Goal: Book appointment/travel/reservation

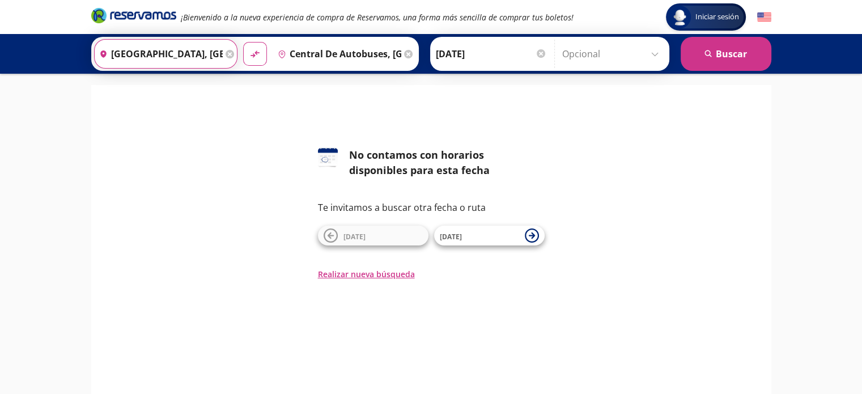
click at [173, 57] on input "[GEOGRAPHIC_DATA], [GEOGRAPHIC_DATA]" at bounding box center [159, 54] width 128 height 28
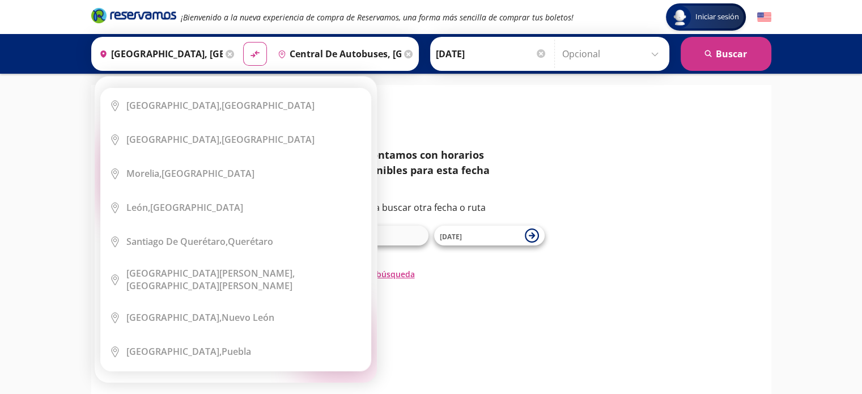
click at [226, 52] on icon at bounding box center [230, 54] width 9 height 9
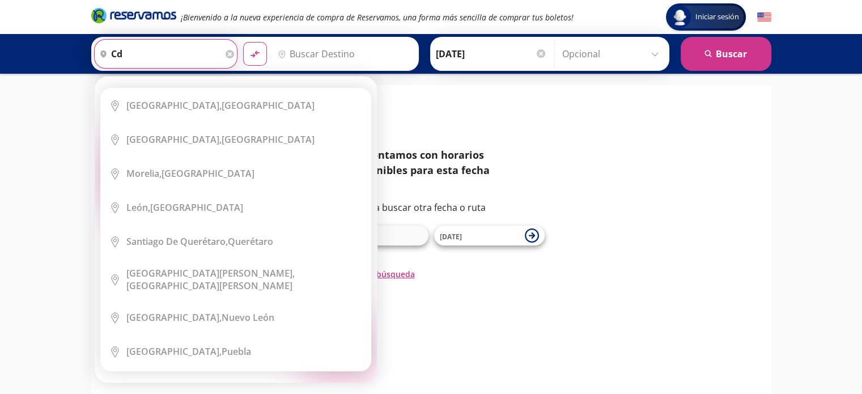
type input "c"
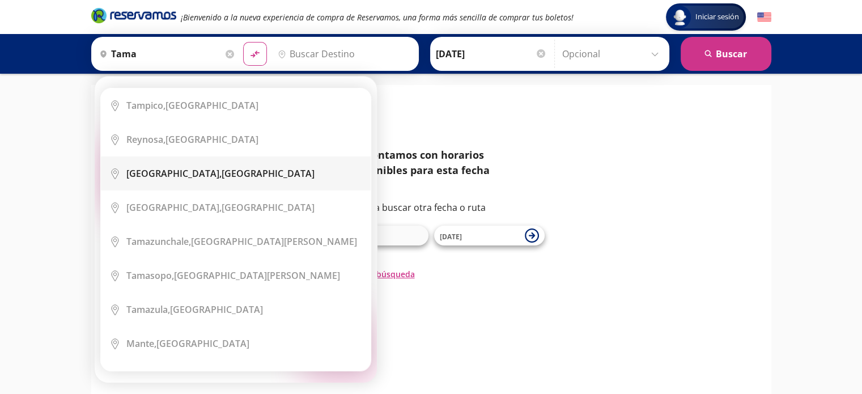
click at [247, 169] on div "[GEOGRAPHIC_DATA], [GEOGRAPHIC_DATA]" at bounding box center [220, 173] width 188 height 12
type input "[GEOGRAPHIC_DATA], [GEOGRAPHIC_DATA]"
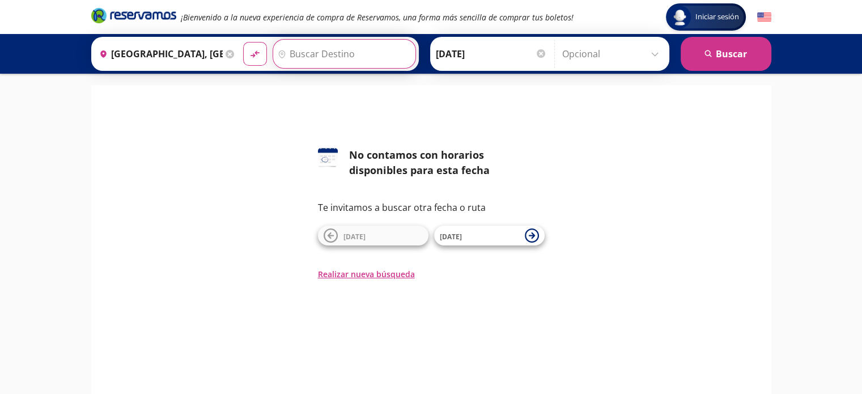
click at [325, 57] on input "Destino" at bounding box center [342, 54] width 139 height 28
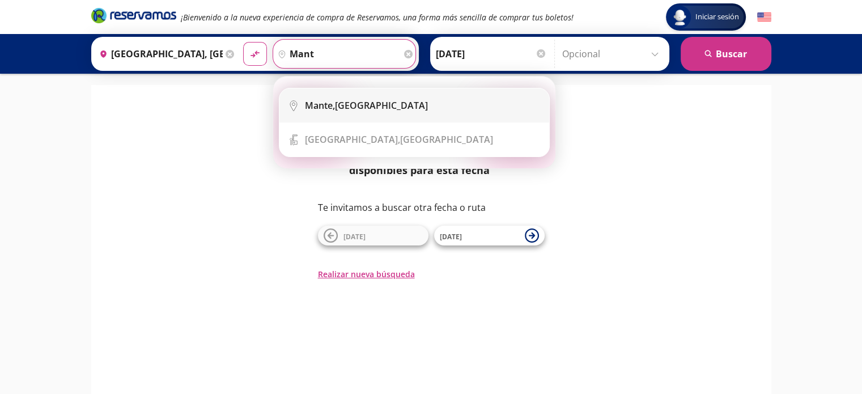
click at [351, 113] on li "City Icon [GEOGRAPHIC_DATA], [GEOGRAPHIC_DATA]" at bounding box center [414, 105] width 270 height 34
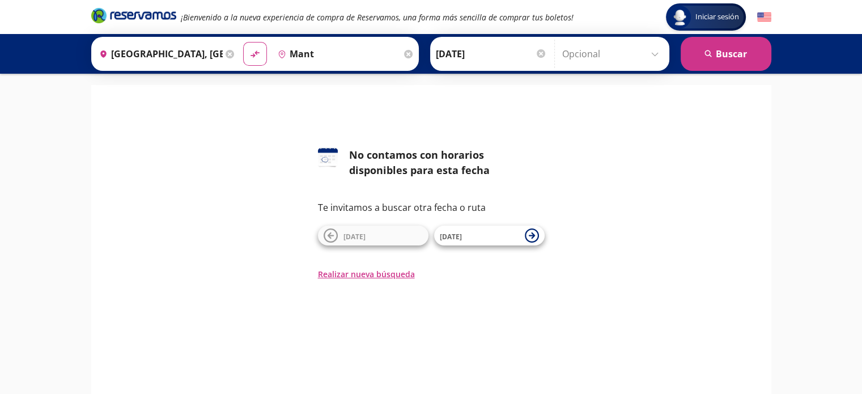
type input "[GEOGRAPHIC_DATA], [GEOGRAPHIC_DATA]"
click at [693, 57] on button "search [GEOGRAPHIC_DATA]" at bounding box center [726, 54] width 91 height 34
type input "[GEOGRAPHIC_DATA], [GEOGRAPHIC_DATA]"
